Goal: Task Accomplishment & Management: Manage account settings

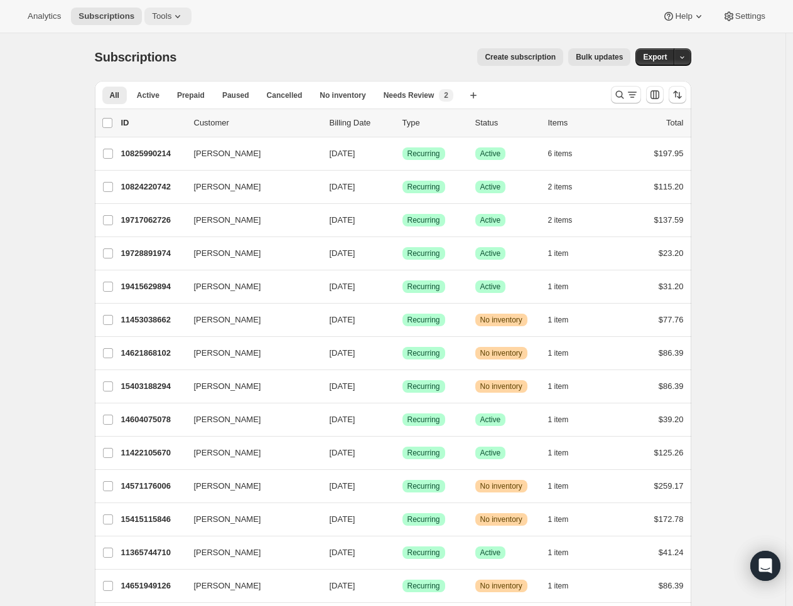
click at [170, 14] on span "Tools" at bounding box center [161, 16] width 19 height 10
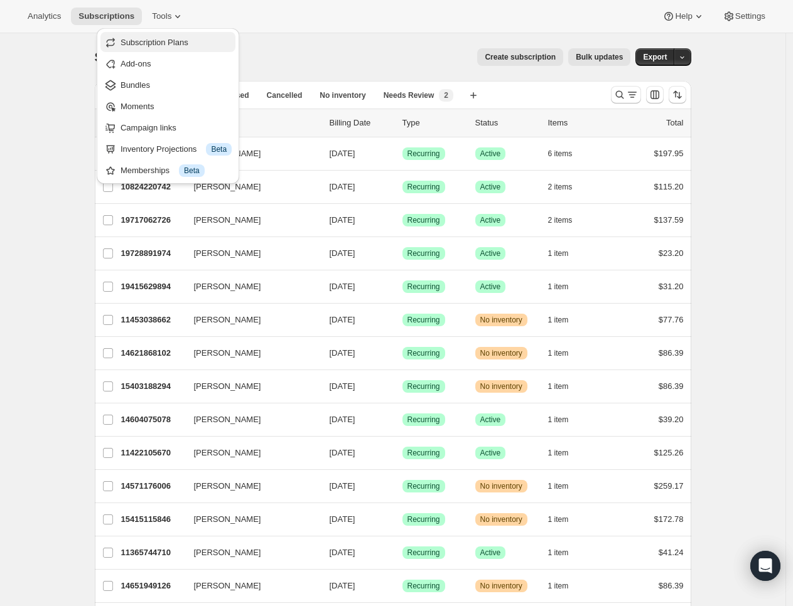
click at [202, 48] on span "Subscription Plans" at bounding box center [176, 42] width 111 height 13
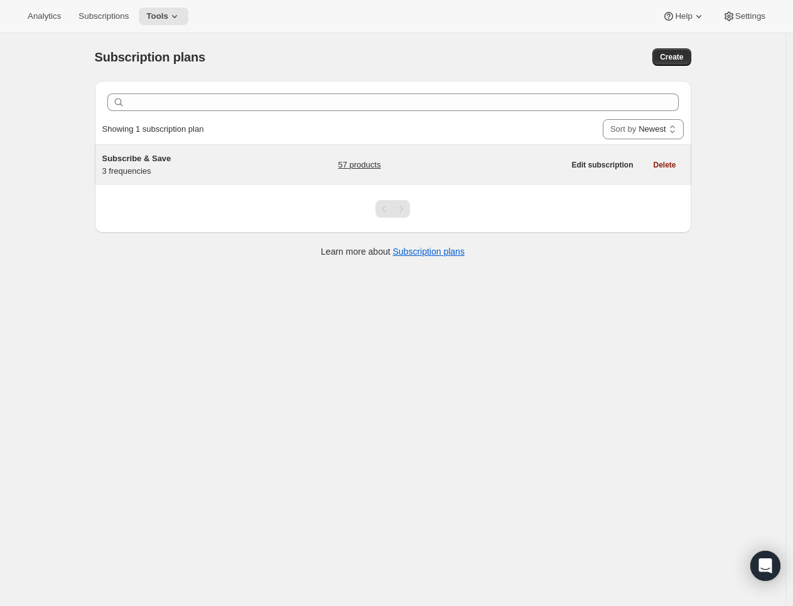
click at [485, 171] on div "57 products" at bounding box center [451, 165] width 226 height 25
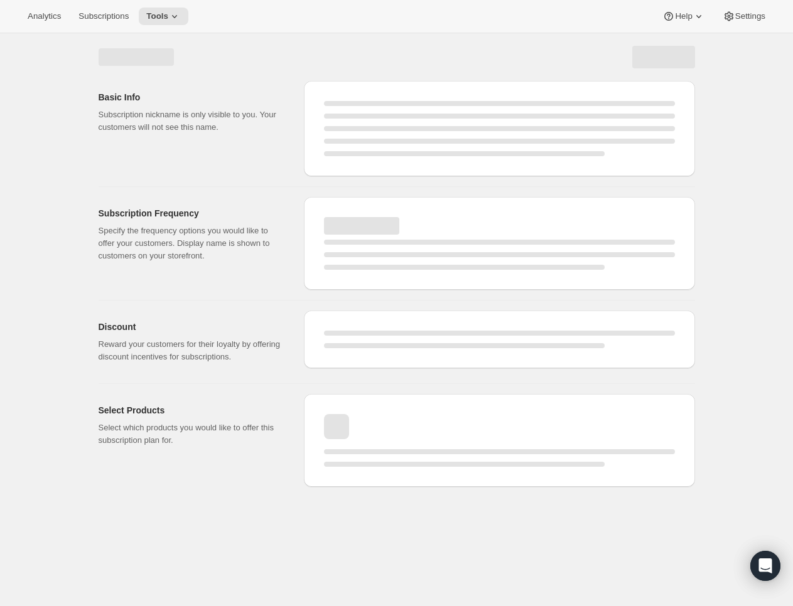
select select "WEEK"
select select "MONTH"
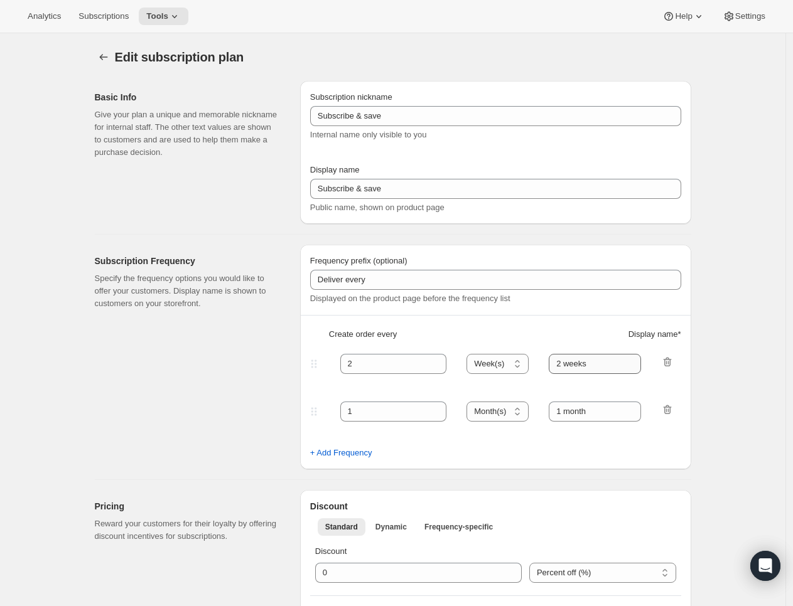
type input "Subscribe & Save"
type input "Subscribe & Save / Free Shipping"
type input "30"
select select "DAY"
type input "30 Days"
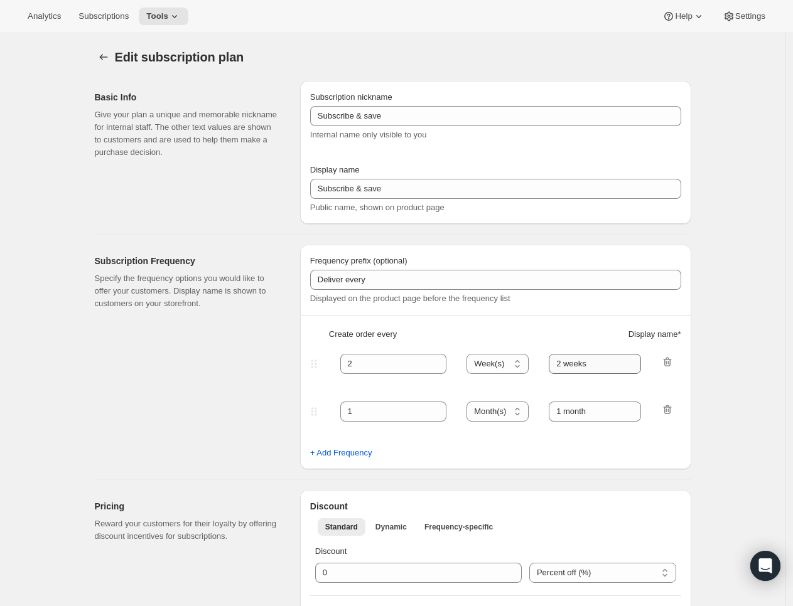
type input "45"
select select "DAY"
type input "45 Days"
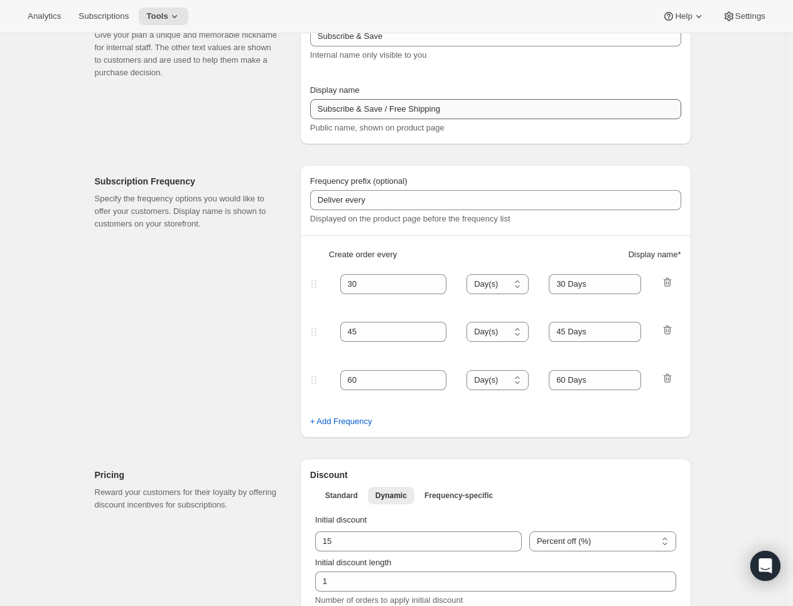
scroll to position [80, 0]
drag, startPoint x: 497, startPoint y: 93, endPoint x: 497, endPoint y: 100, distance: 7.6
click at [495, 94] on div "Display name" at bounding box center [495, 89] width 371 height 13
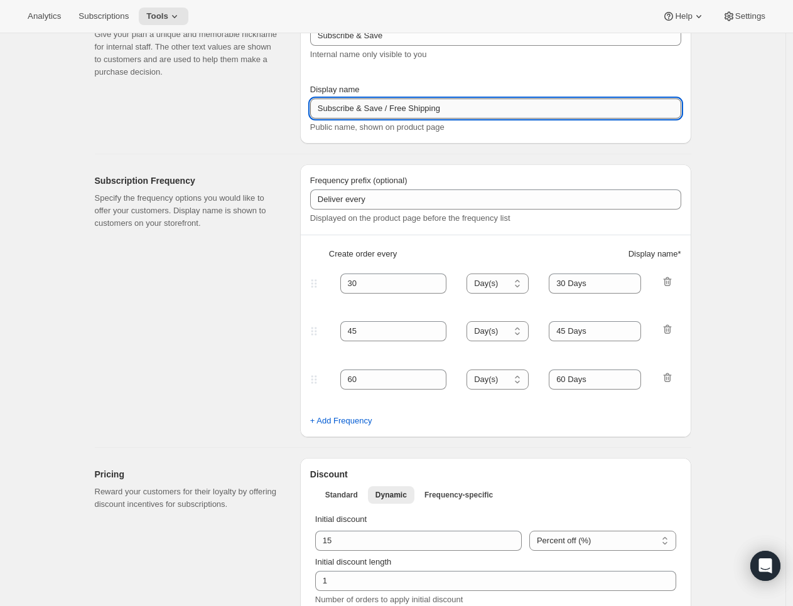
drag, startPoint x: 507, startPoint y: 108, endPoint x: 394, endPoint y: 107, distance: 113.0
click at [394, 107] on input "Subscribe & Save / Free Shipping" at bounding box center [495, 109] width 371 height 20
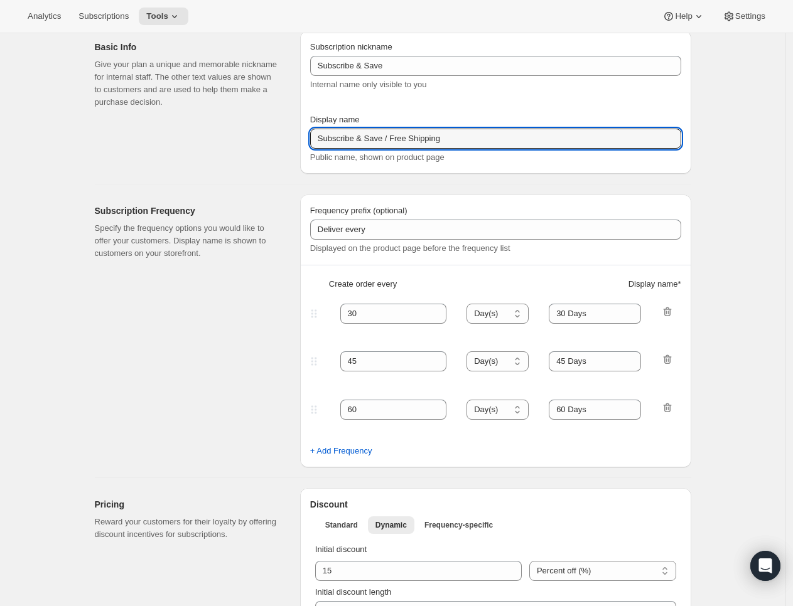
scroll to position [0, 0]
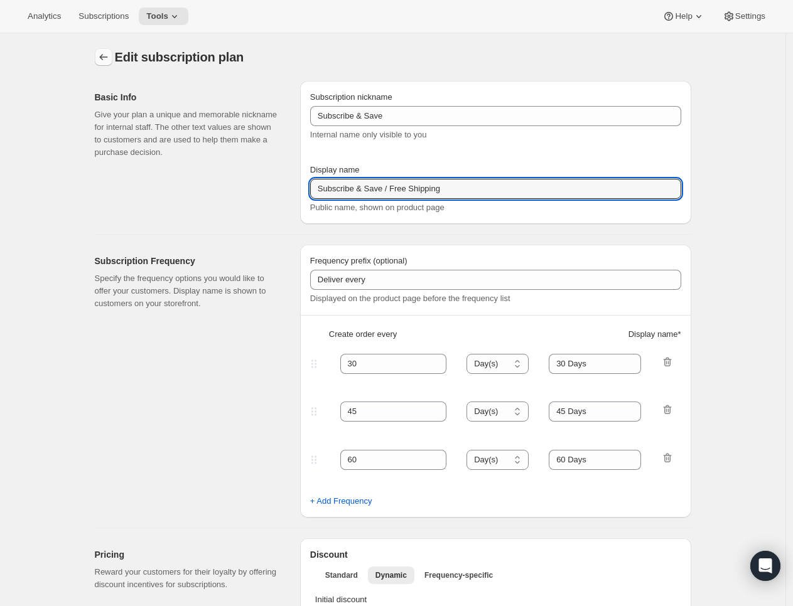
click at [109, 62] on icon "Subscription plans" at bounding box center [103, 57] width 13 height 13
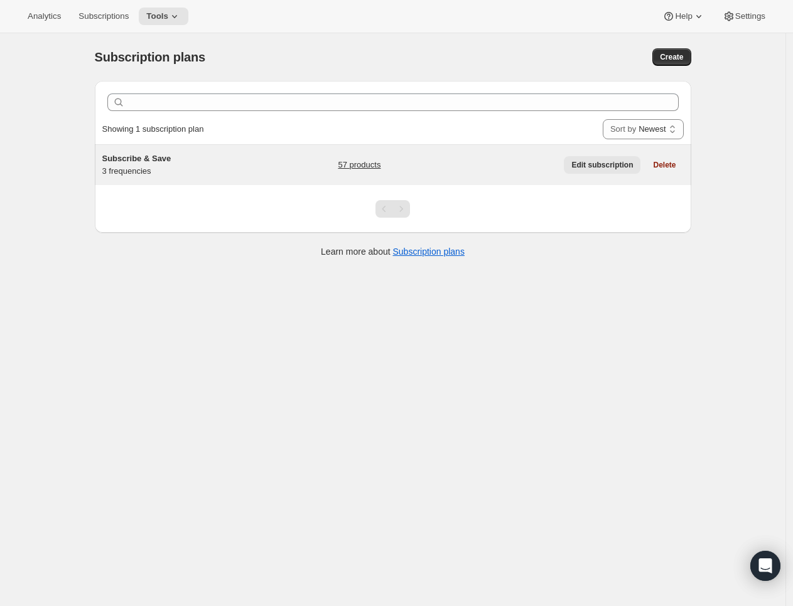
click at [618, 162] on span "Edit subscription" at bounding box center [602, 165] width 62 height 10
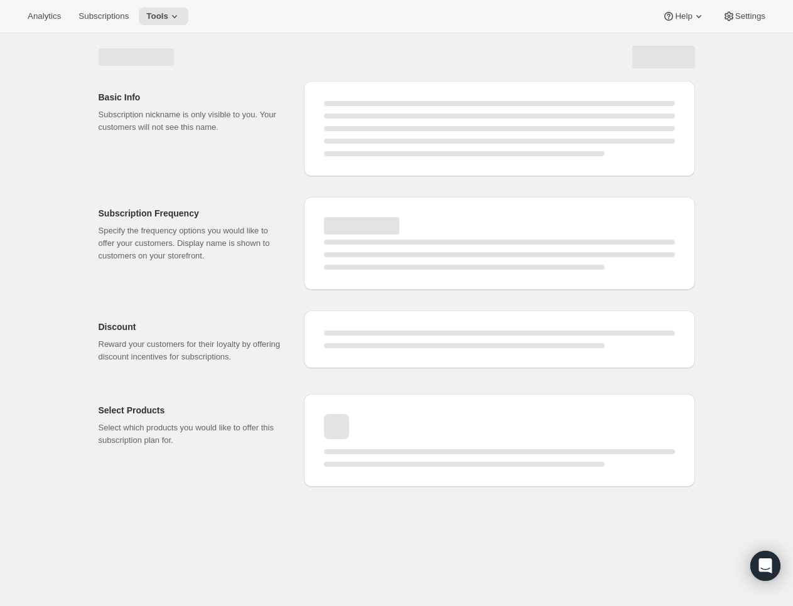
select select "WEEK"
select select "MONTH"
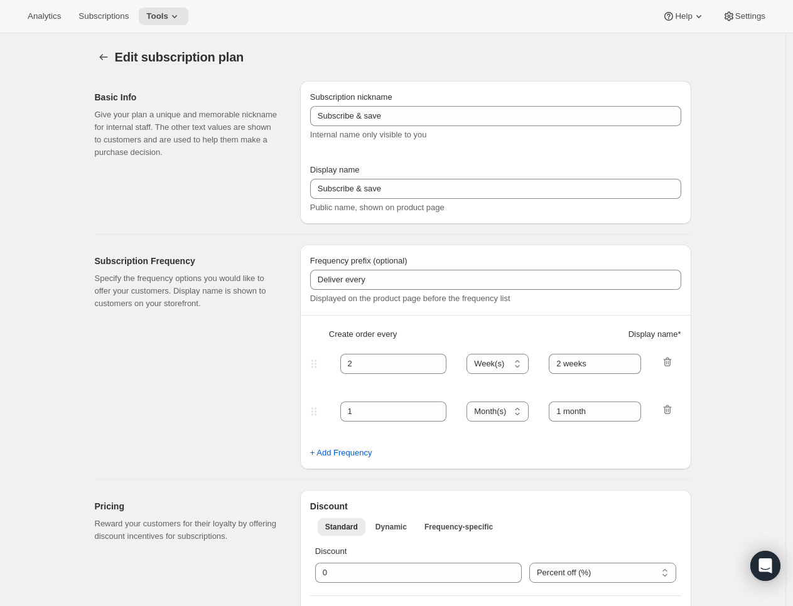
type input "Subscribe & Save"
type input "Subscribe & Save / Free Shipping"
type input "30"
type input "30 Days"
type input "45"
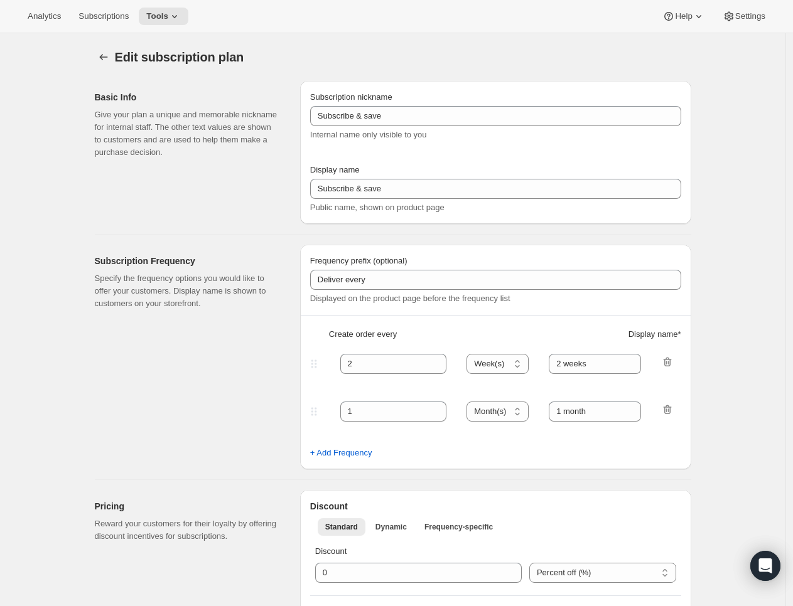
type input "45 Days"
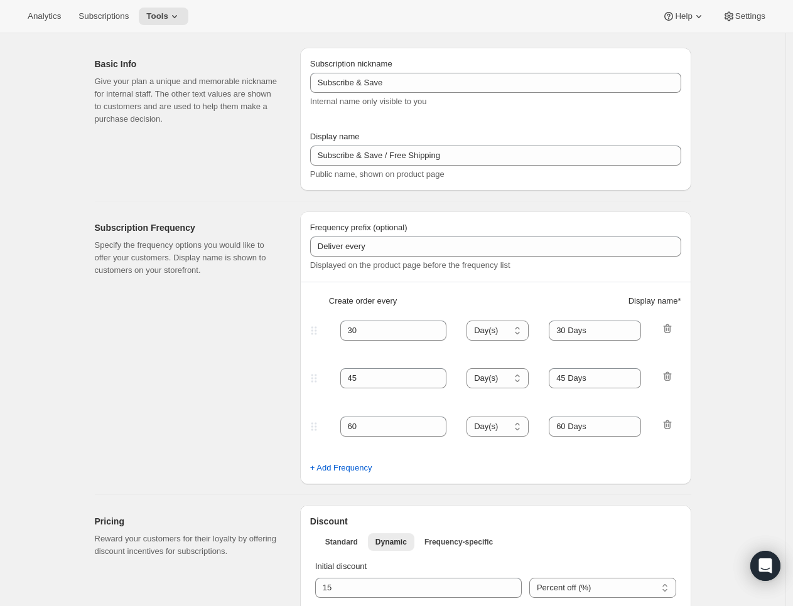
scroll to position [259, 0]
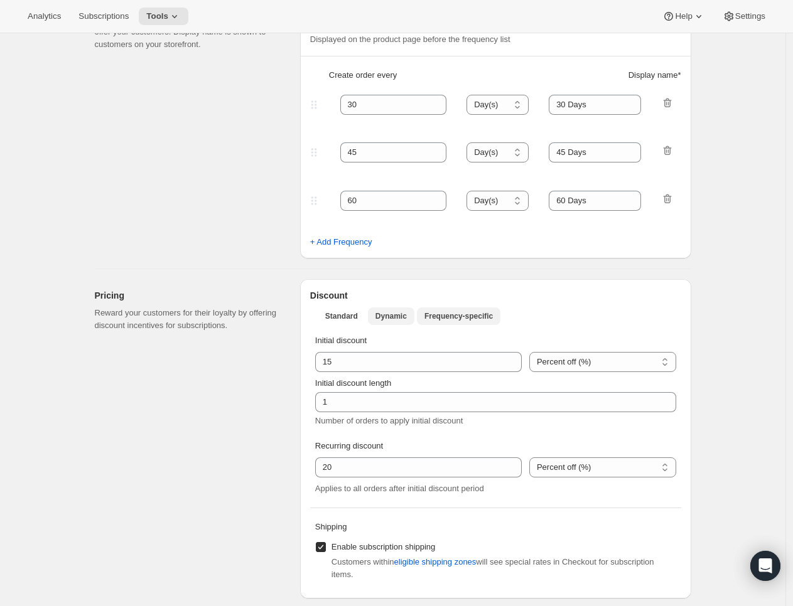
click at [460, 313] on span "Frequency-specific" at bounding box center [458, 316] width 68 height 10
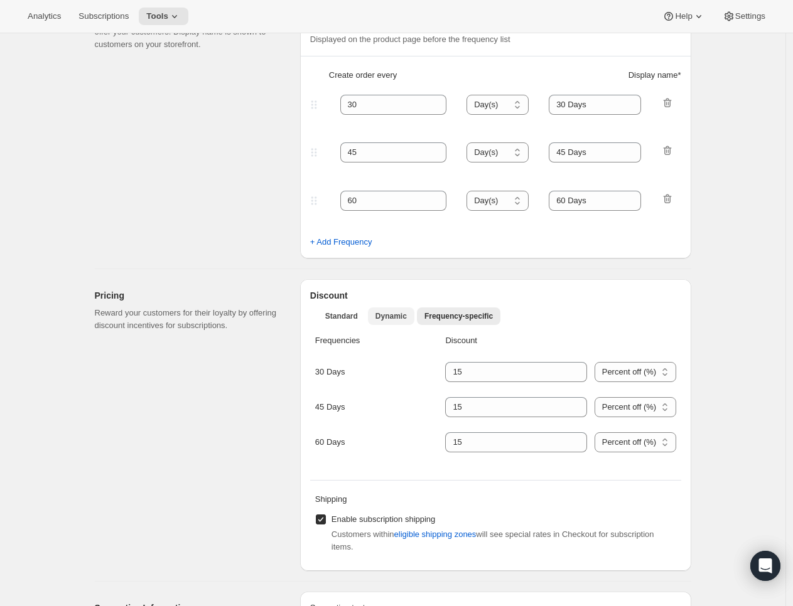
click at [380, 318] on span "Dynamic" at bounding box center [390, 316] width 31 height 10
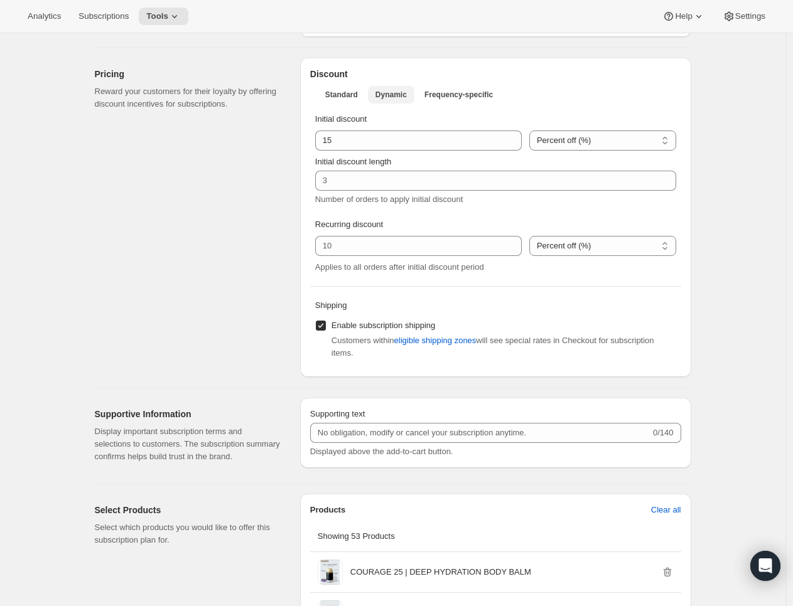
scroll to position [487, 0]
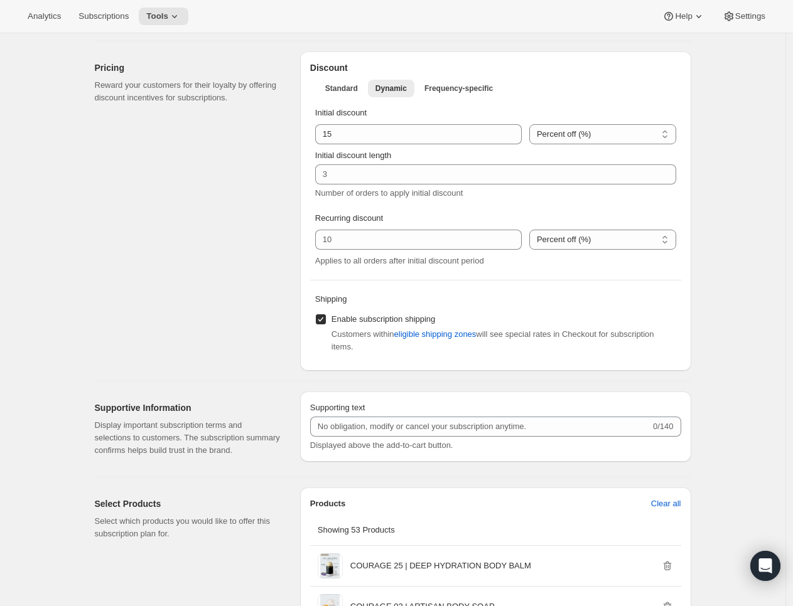
click at [359, 320] on span "Enable subscription shipping" at bounding box center [383, 319] width 104 height 9
click at [326, 320] on input "Enable subscription shipping" at bounding box center [321, 320] width 10 height 10
click at [367, 320] on span "Enable subscription shipping" at bounding box center [383, 319] width 104 height 9
click at [326, 320] on input "Enable subscription shipping" at bounding box center [321, 320] width 10 height 10
checkbox input "true"
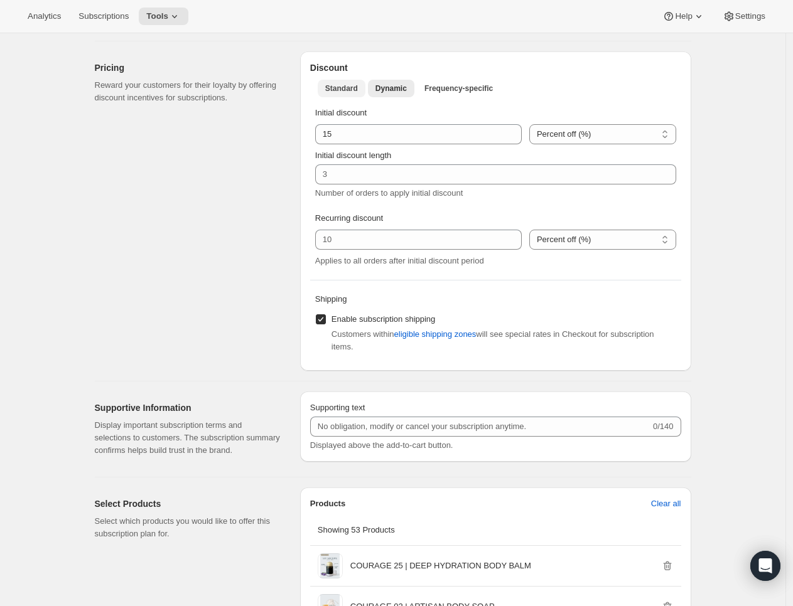
click at [351, 83] on span "Standard" at bounding box center [341, 88] width 33 height 10
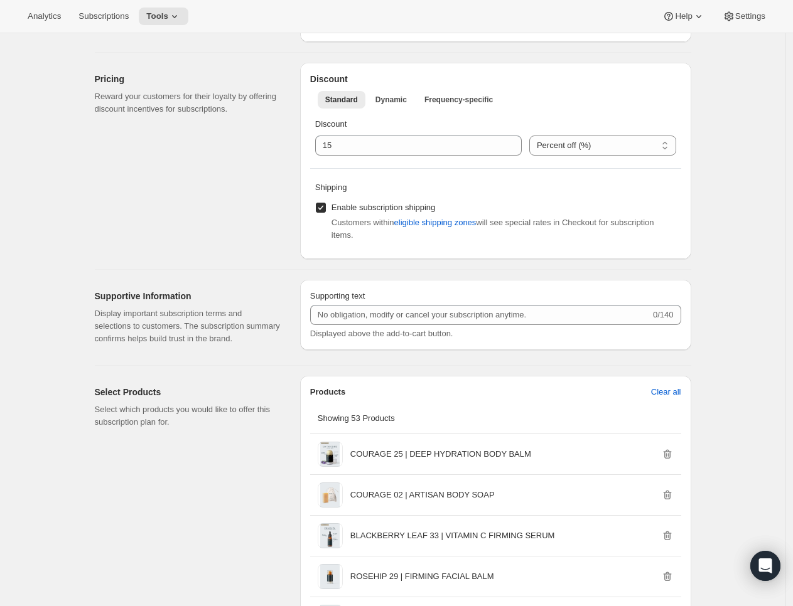
scroll to position [661, 0]
